Goal: Task Accomplishment & Management: Use online tool/utility

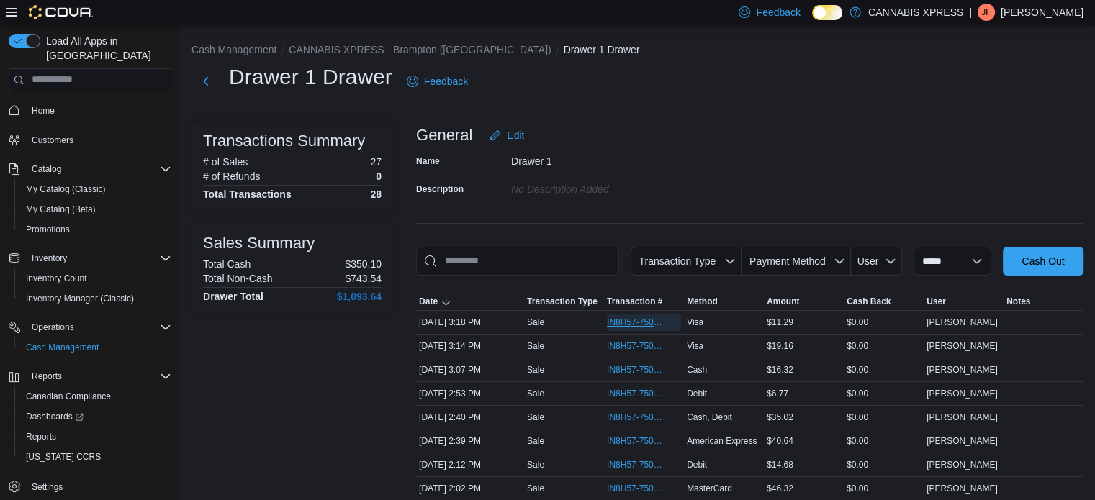
click at [631, 314] on span "IN8H57-750920" at bounding box center [644, 322] width 74 height 17
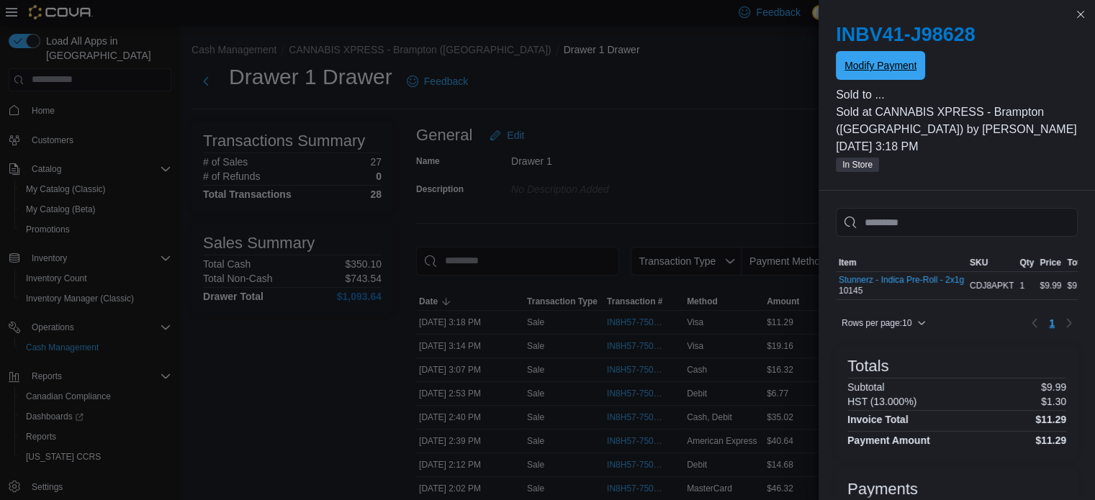
click at [887, 57] on span "Modify Payment" at bounding box center [880, 65] width 72 height 29
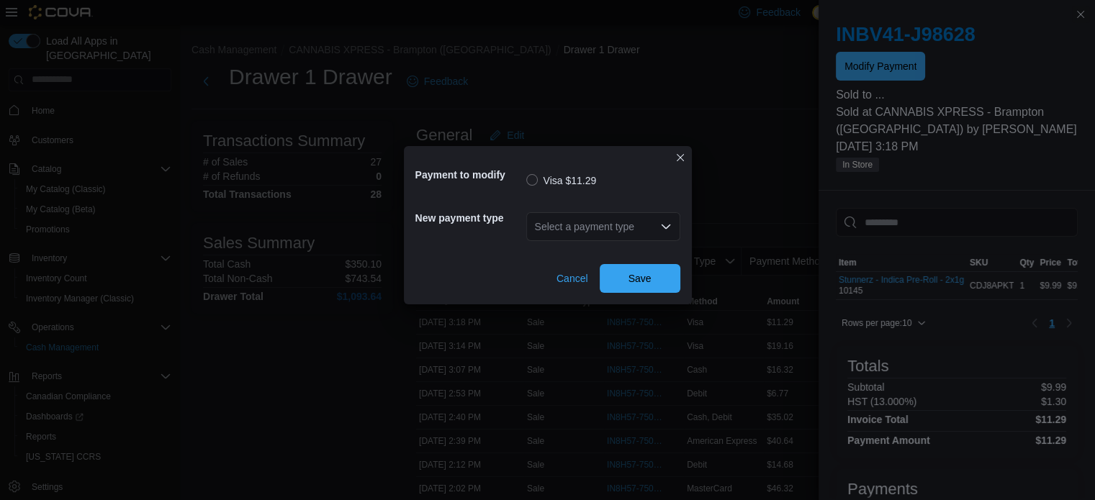
click at [659, 212] on div "Select a payment type" at bounding box center [603, 226] width 154 height 29
click at [654, 232] on div "Select a payment type" at bounding box center [603, 226] width 154 height 29
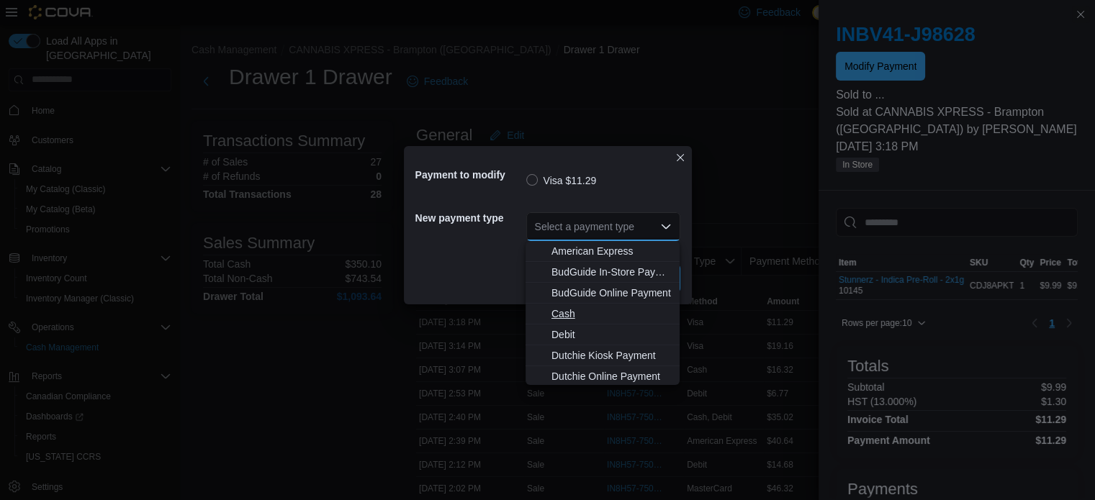
scroll to position [148, 0]
click at [587, 284] on span "MasterCard" at bounding box center [611, 291] width 120 height 14
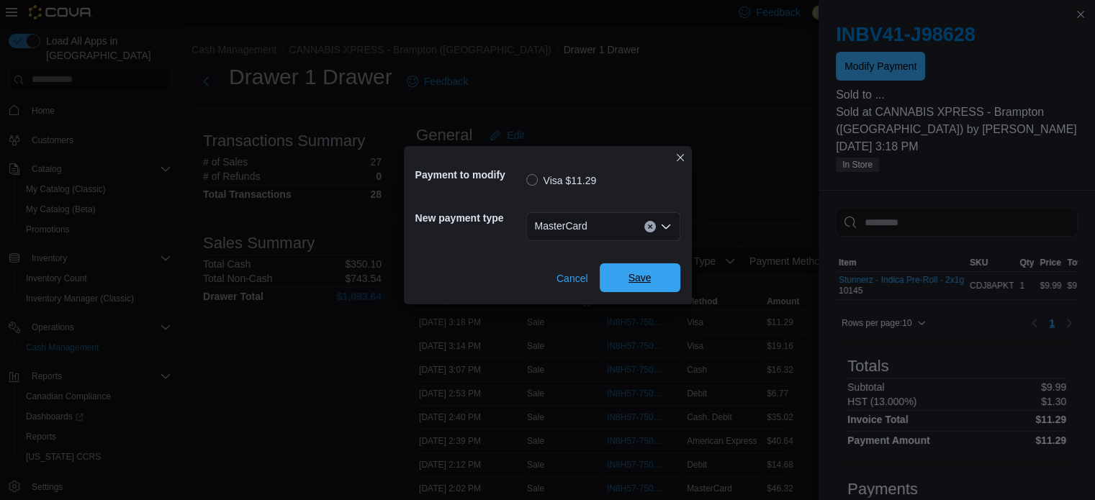
click at [652, 269] on span "Save" at bounding box center [639, 277] width 63 height 29
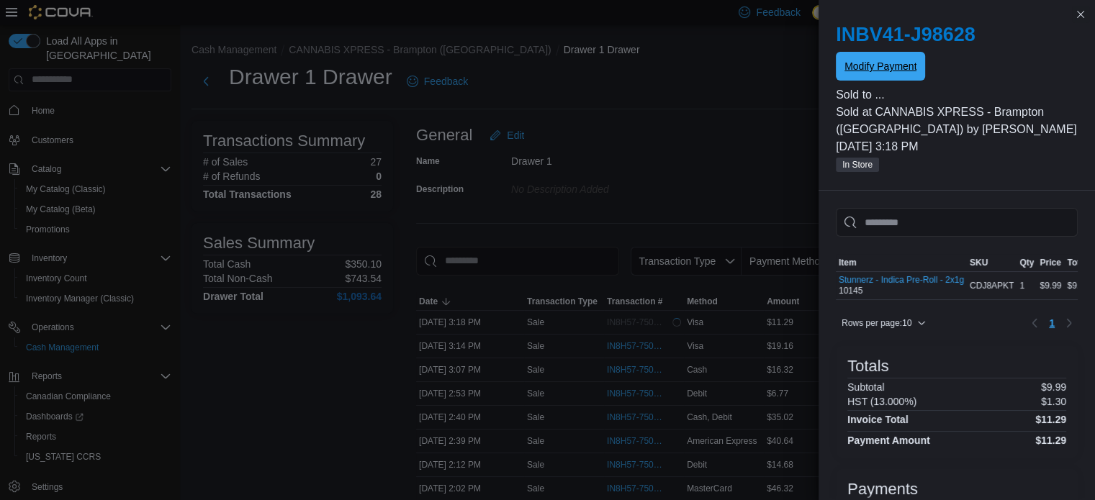
scroll to position [0, 0]
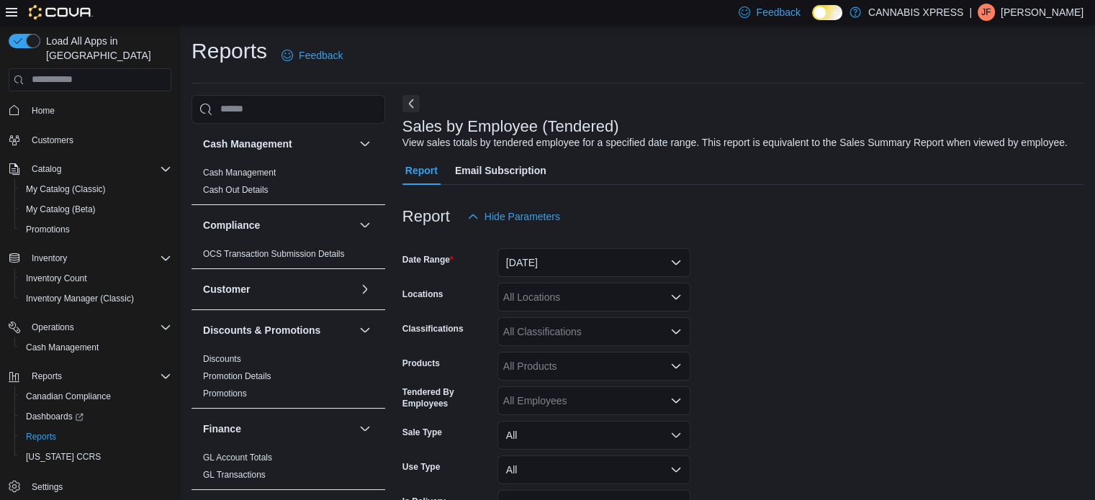
scroll to position [33, 0]
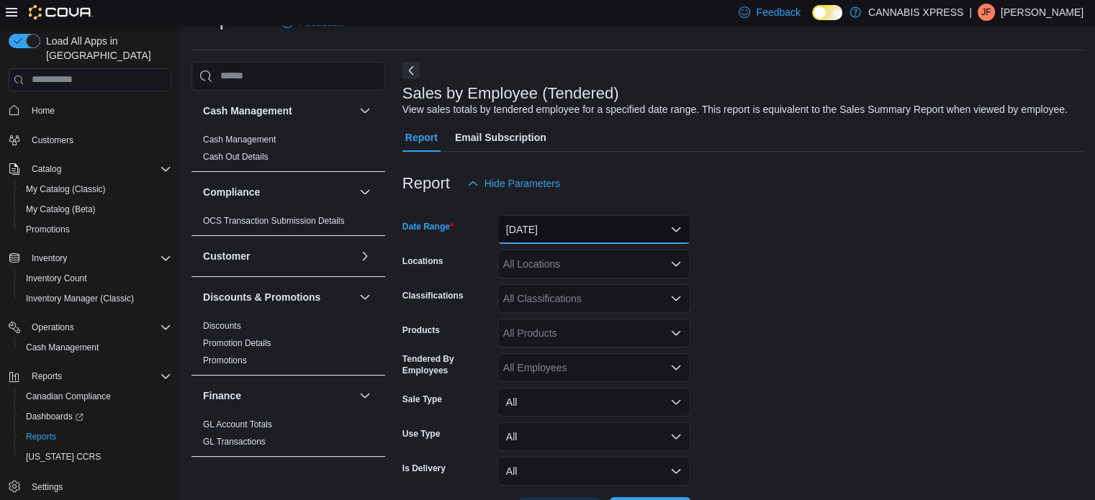
click at [676, 228] on button "[DATE]" at bounding box center [593, 229] width 193 height 29
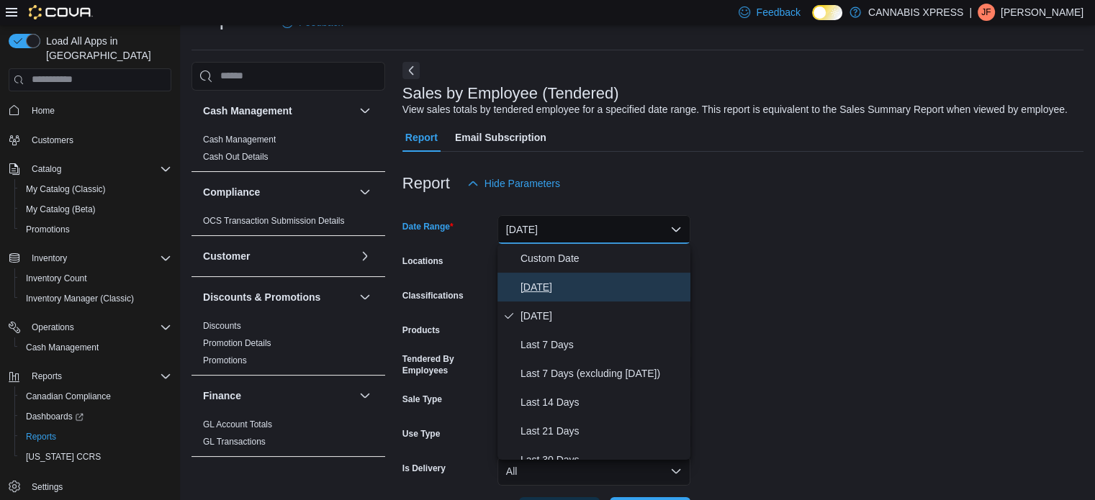
click at [528, 287] on span "[DATE]" at bounding box center [603, 287] width 164 height 17
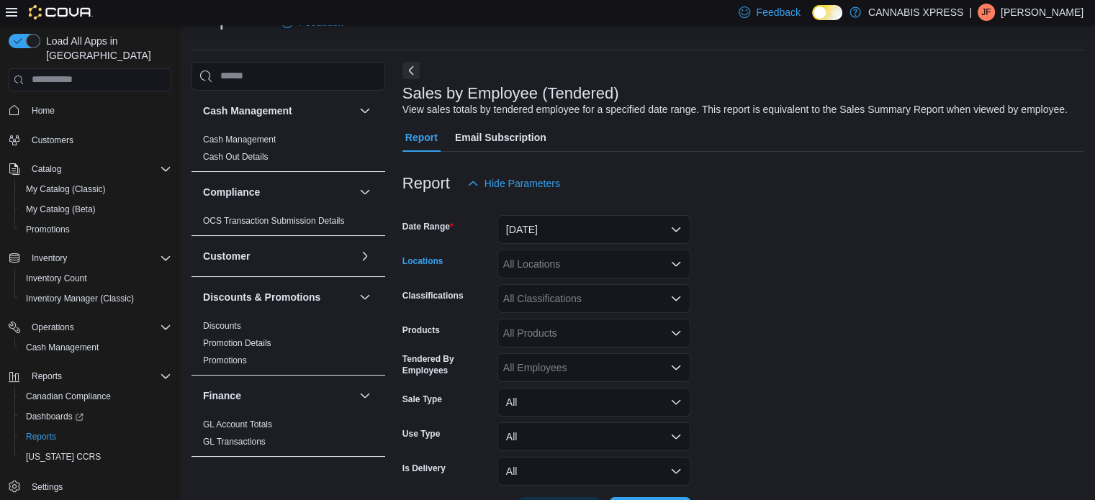
click at [672, 262] on icon "Open list of options" at bounding box center [676, 263] width 9 height 4
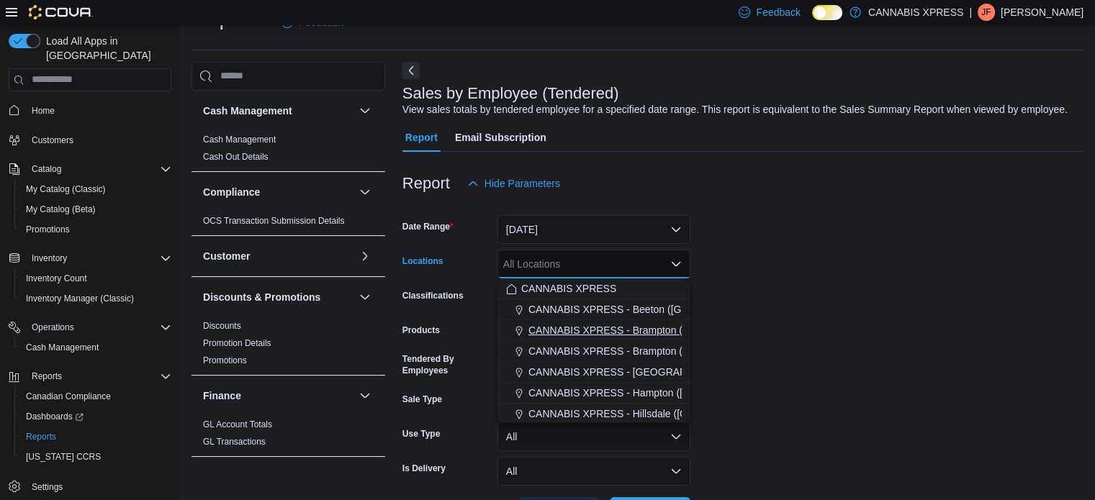
click at [658, 327] on span "CANNABIS XPRESS - Brampton ([GEOGRAPHIC_DATA])" at bounding box center [659, 330] width 262 height 14
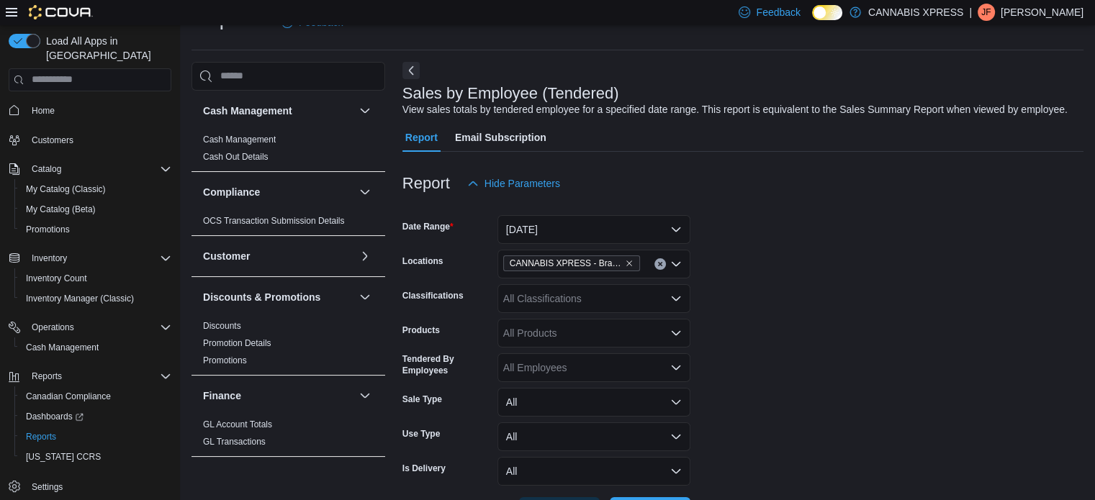
click at [757, 322] on form "Date Range [DATE] Locations CANNABIS XPRESS - Brampton (Hurontario Street) Clas…" at bounding box center [742, 362] width 681 height 328
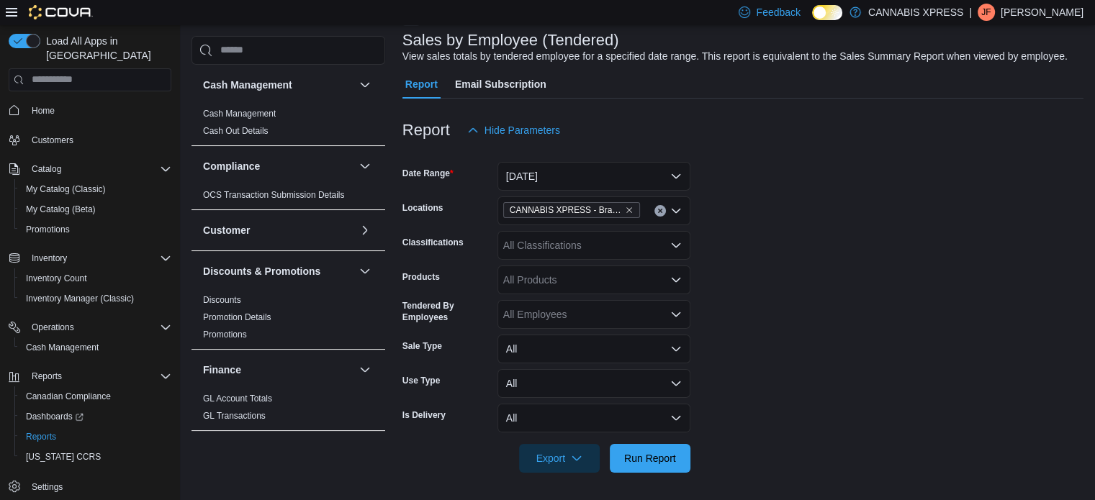
scroll to position [87, 0]
click at [644, 459] on span "Run Report" at bounding box center [650, 457] width 52 height 14
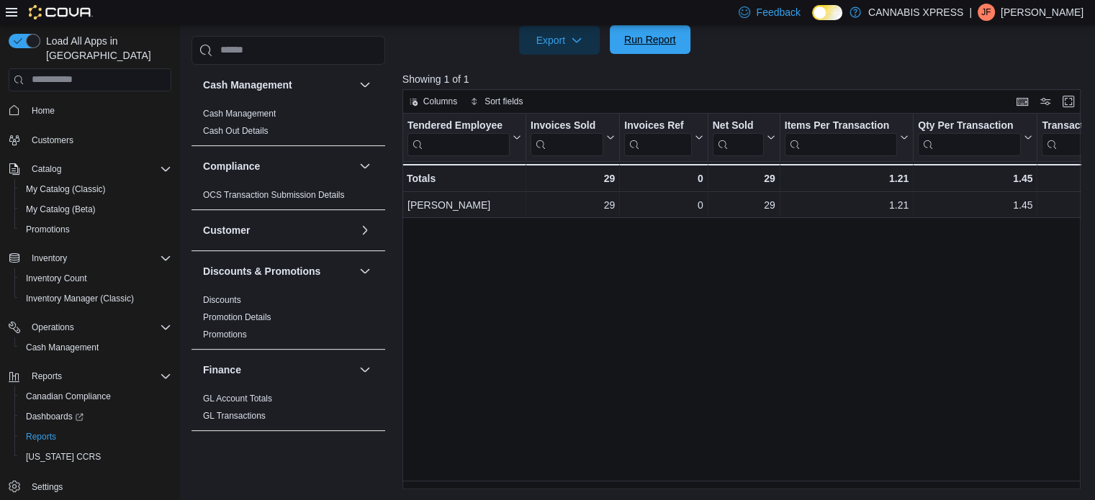
click at [642, 42] on span "Run Report" at bounding box center [650, 39] width 52 height 14
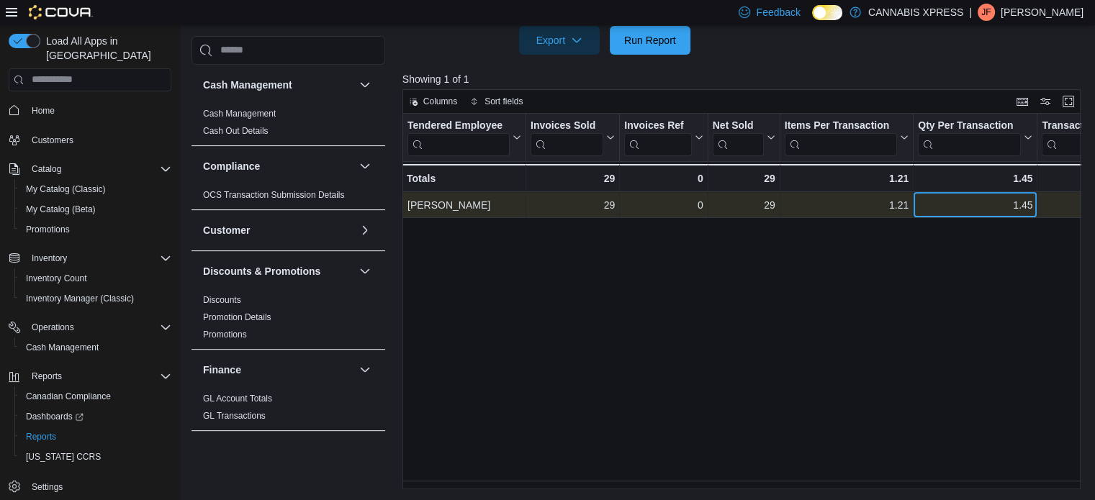
click at [1003, 204] on div "1.45" at bounding box center [975, 205] width 114 height 17
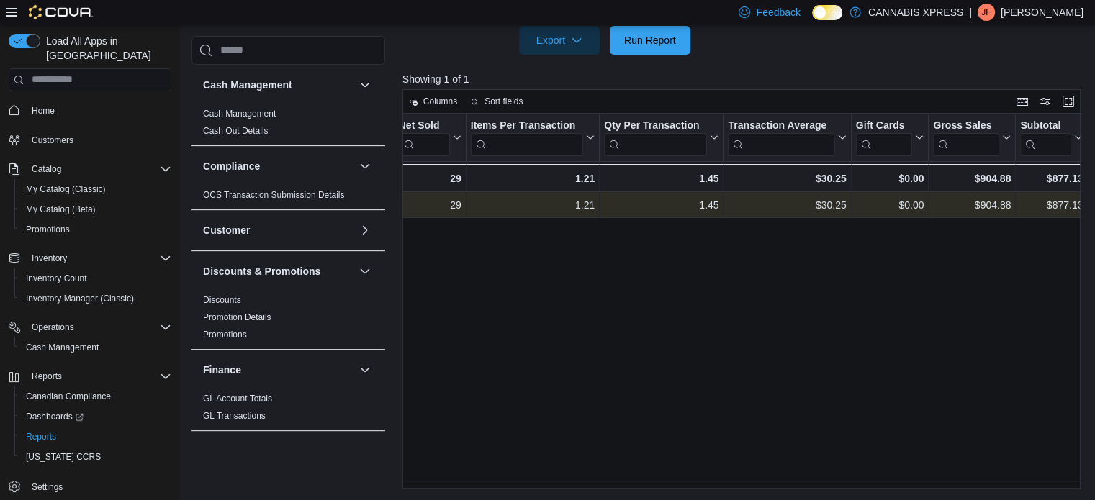
scroll to position [0, 386]
